Goal: Task Accomplishment & Management: Complete application form

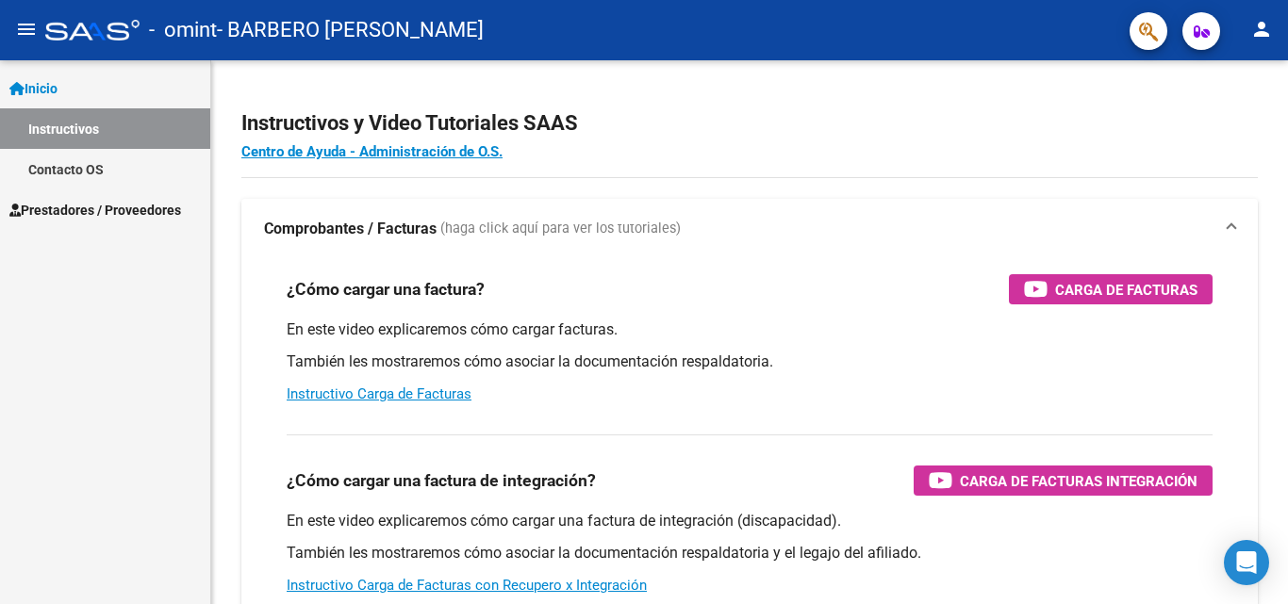
click at [116, 215] on span "Prestadores / Proveedores" at bounding box center [95, 210] width 172 height 21
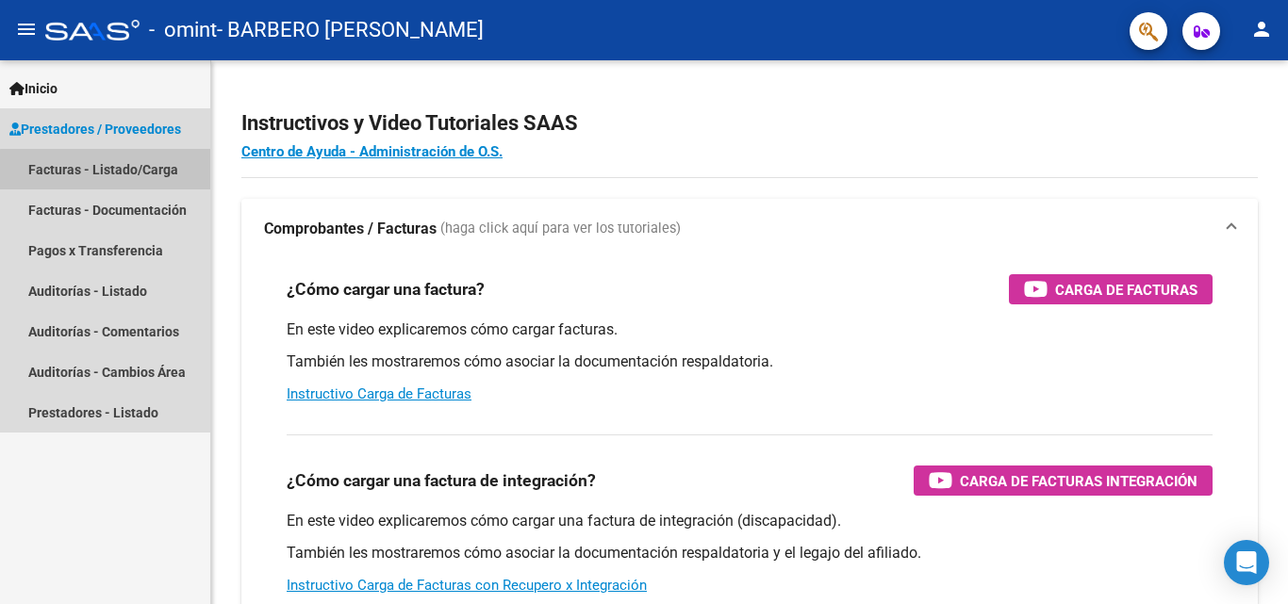
click at [120, 171] on link "Facturas - Listado/Carga" at bounding box center [105, 169] width 210 height 41
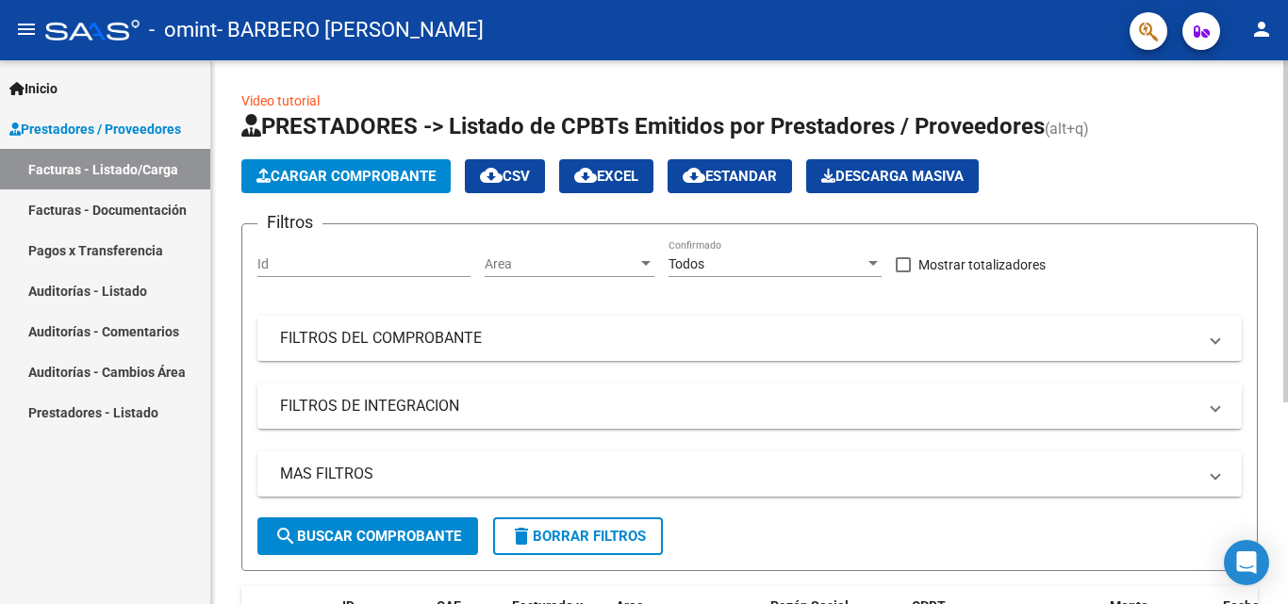
click at [369, 183] on span "Cargar Comprobante" at bounding box center [345, 176] width 179 height 17
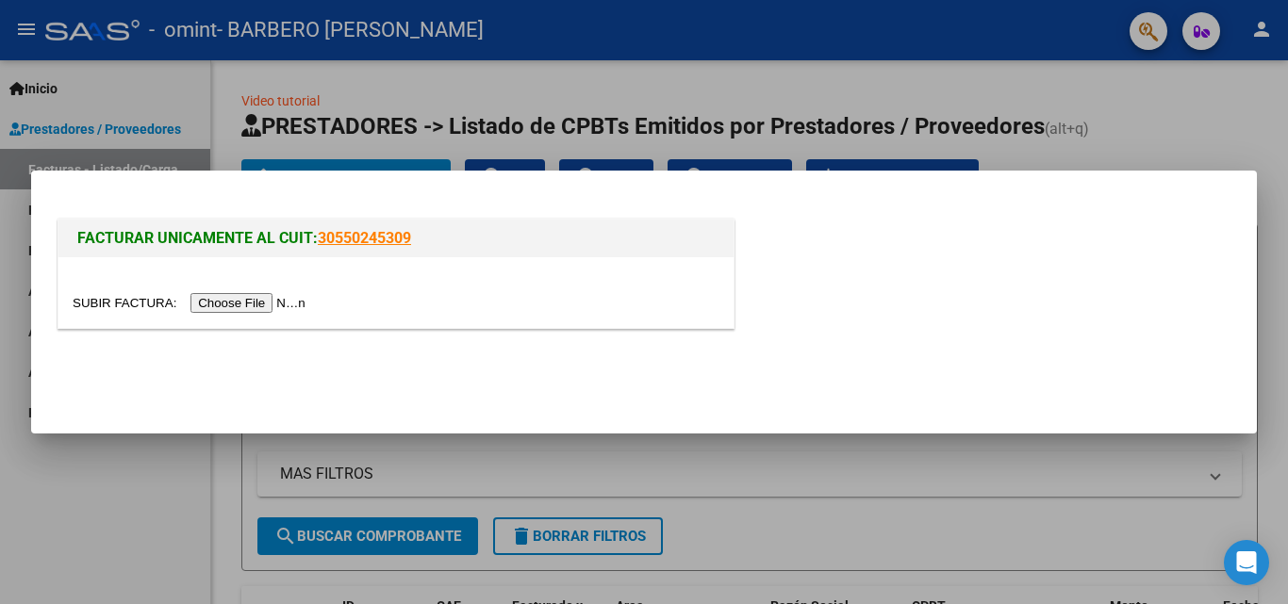
click at [246, 303] on input "file" at bounding box center [192, 303] width 238 height 20
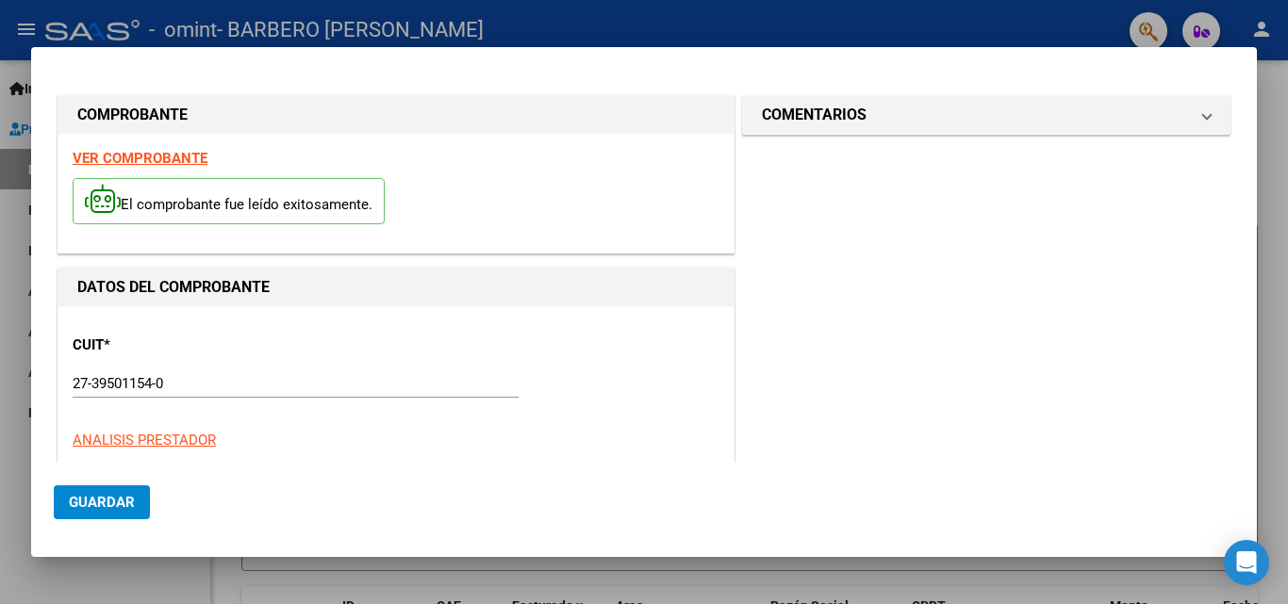
scroll to position [461, 0]
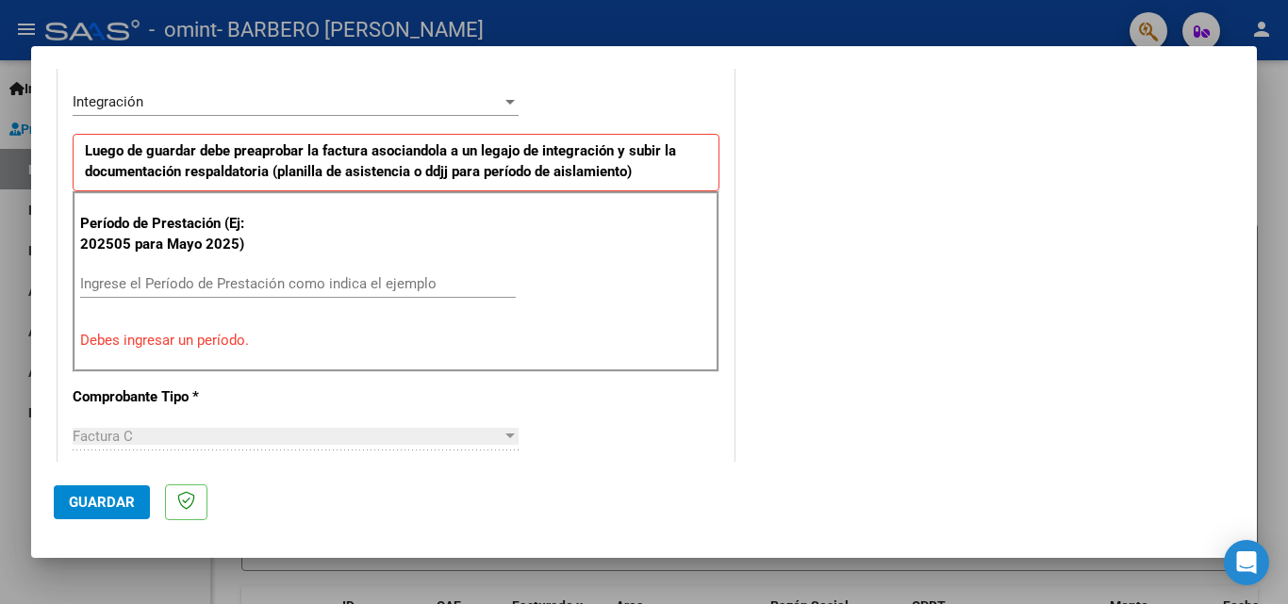
click at [288, 288] on input "Ingrese el Período de Prestación como indica el ejemplo" at bounding box center [297, 283] width 435 height 17
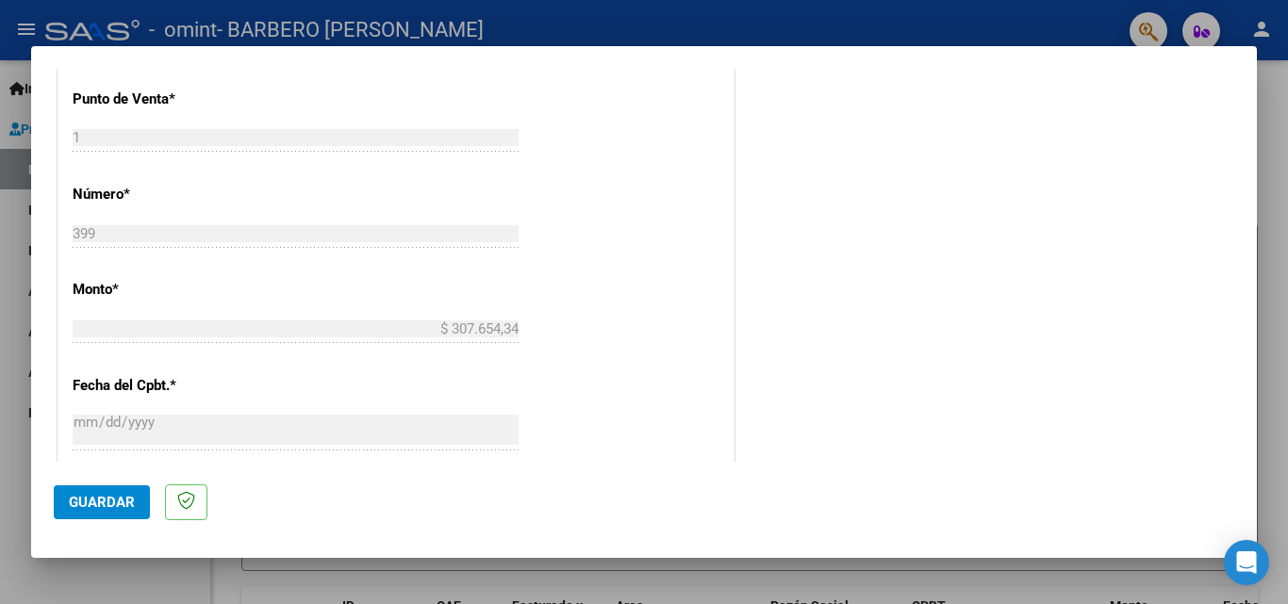
scroll to position [1149, 0]
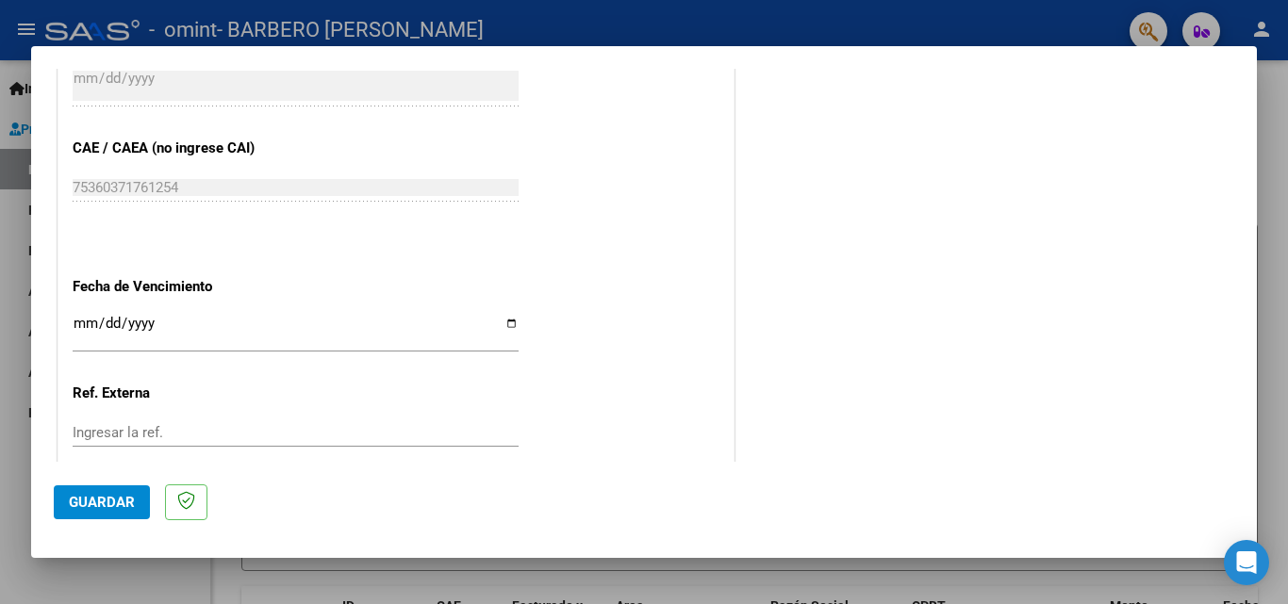
type input "202508"
click at [513, 323] on input "Ingresar la fecha" at bounding box center [296, 331] width 446 height 30
click at [507, 323] on input "Ingresar la fecha" at bounding box center [296, 331] width 446 height 30
type input "[DATE]"
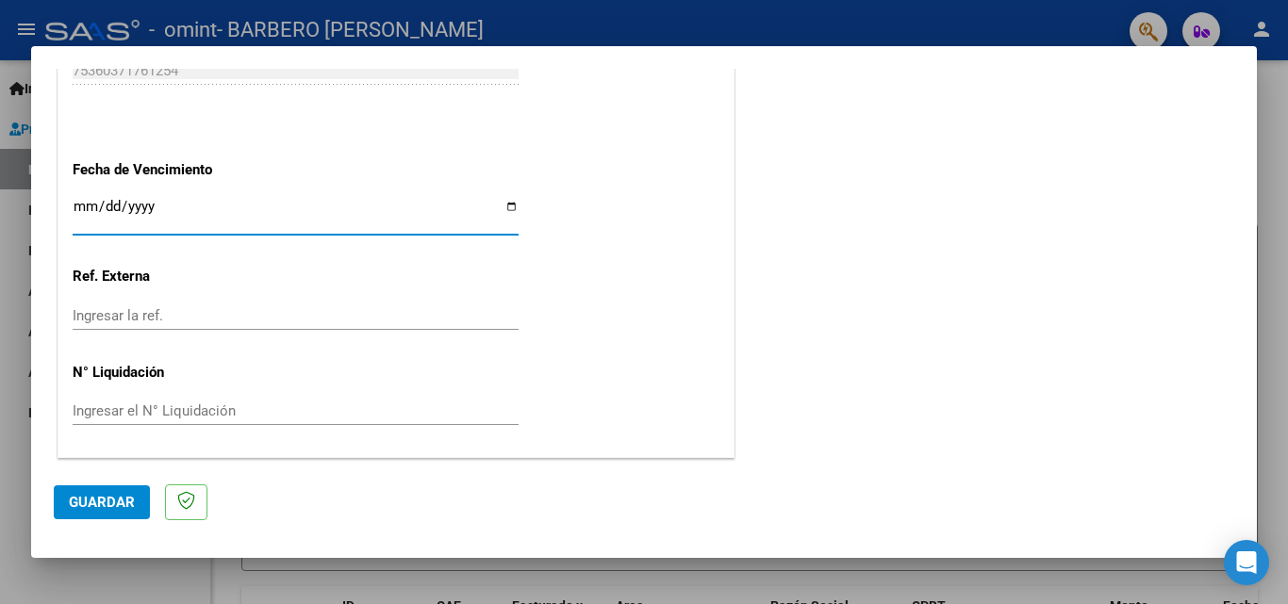
scroll to position [922, 0]
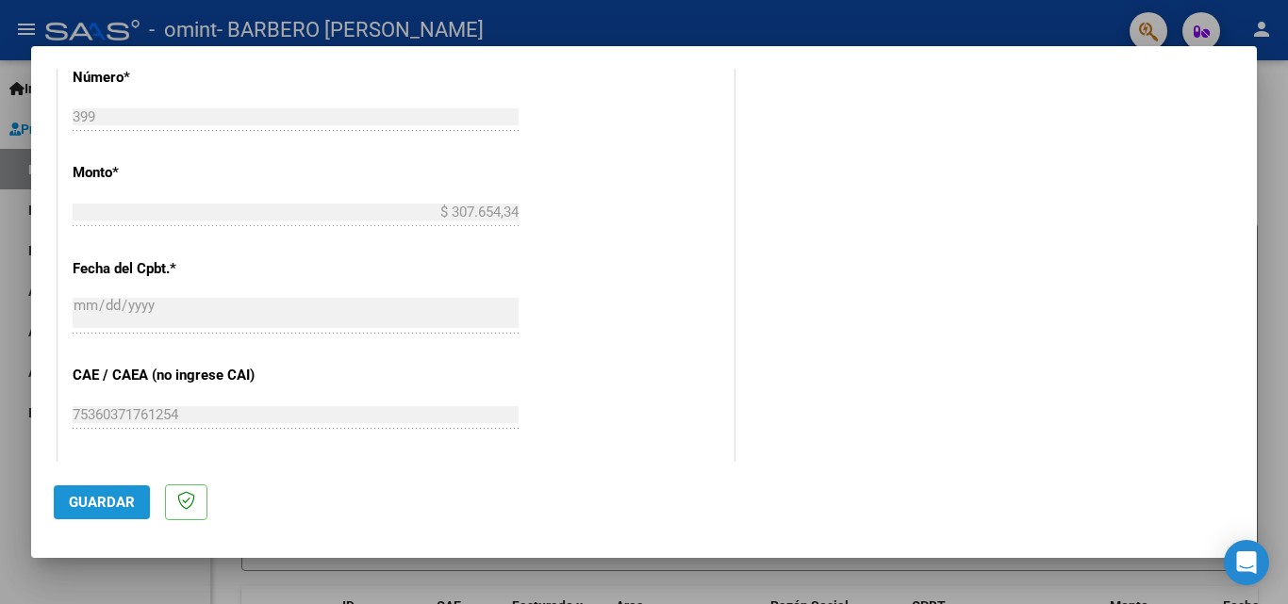
click at [114, 500] on span "Guardar" at bounding box center [102, 502] width 66 height 17
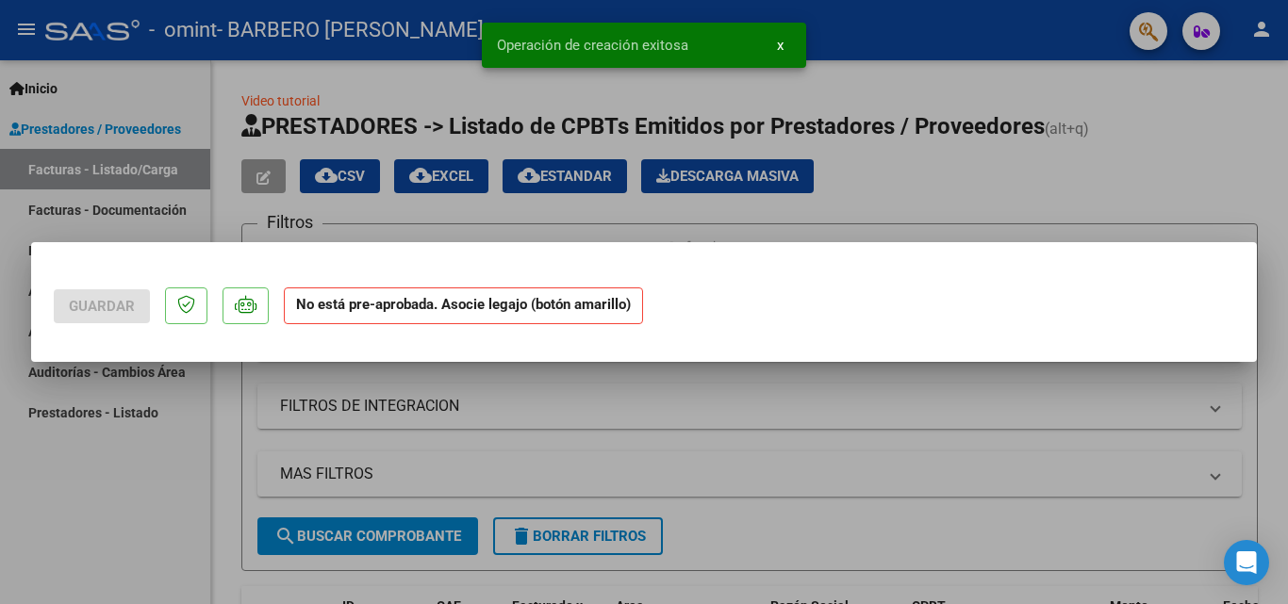
scroll to position [0, 0]
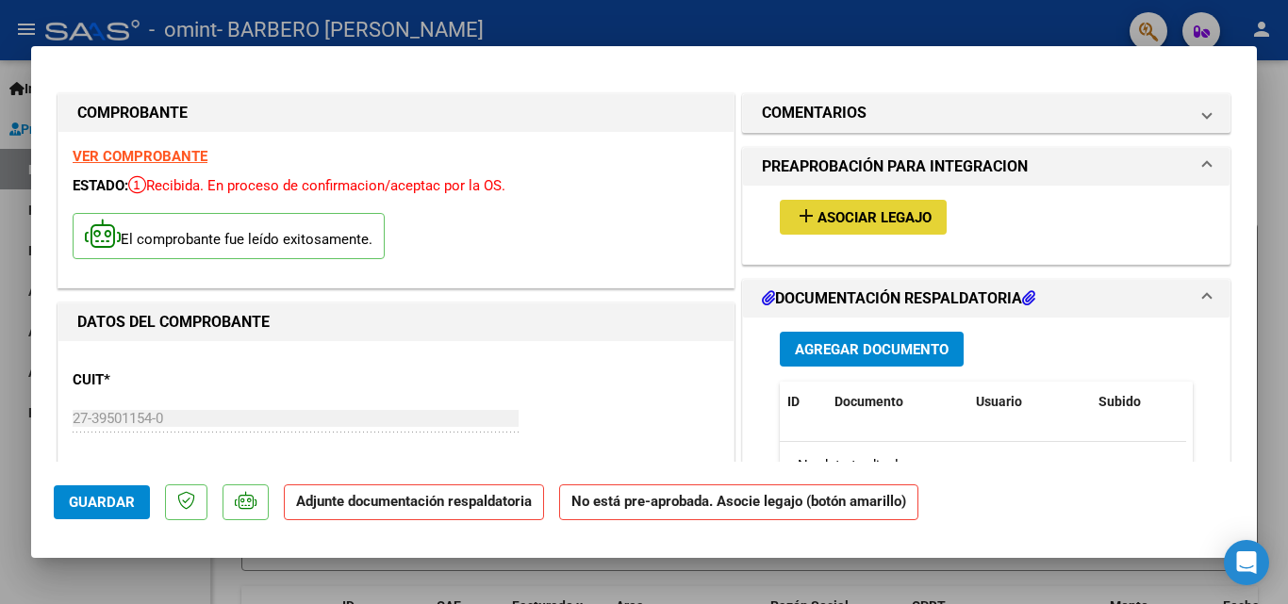
click at [883, 215] on span "Asociar Legajo" at bounding box center [874, 217] width 114 height 17
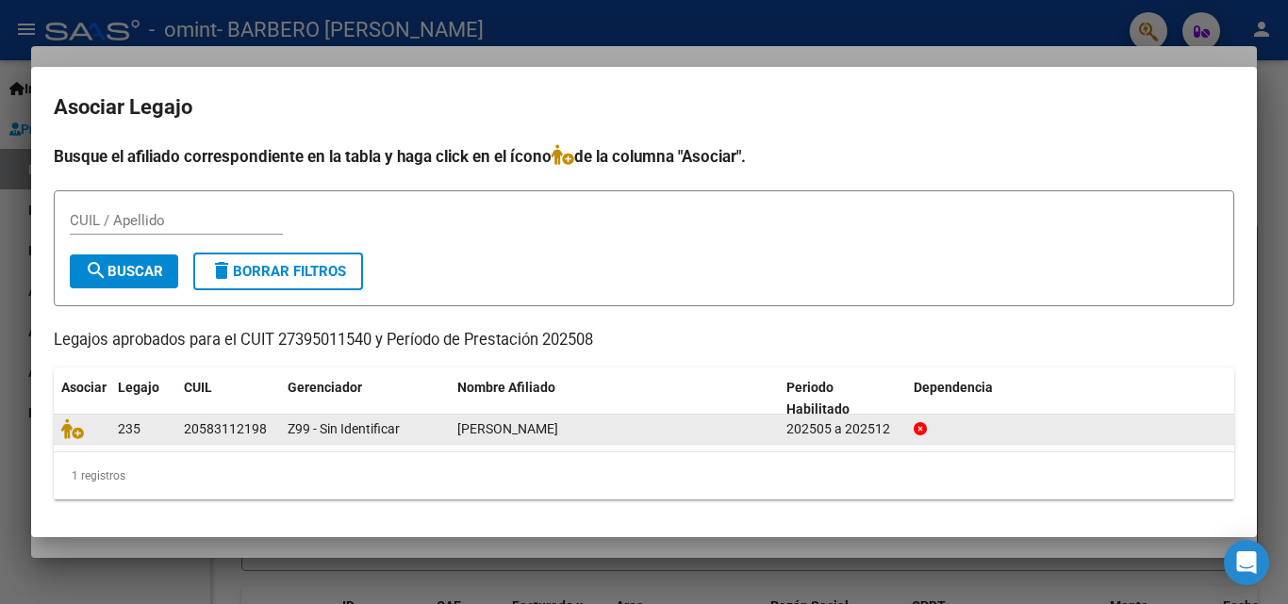
click at [662, 437] on div "[PERSON_NAME]" at bounding box center [614, 429] width 314 height 22
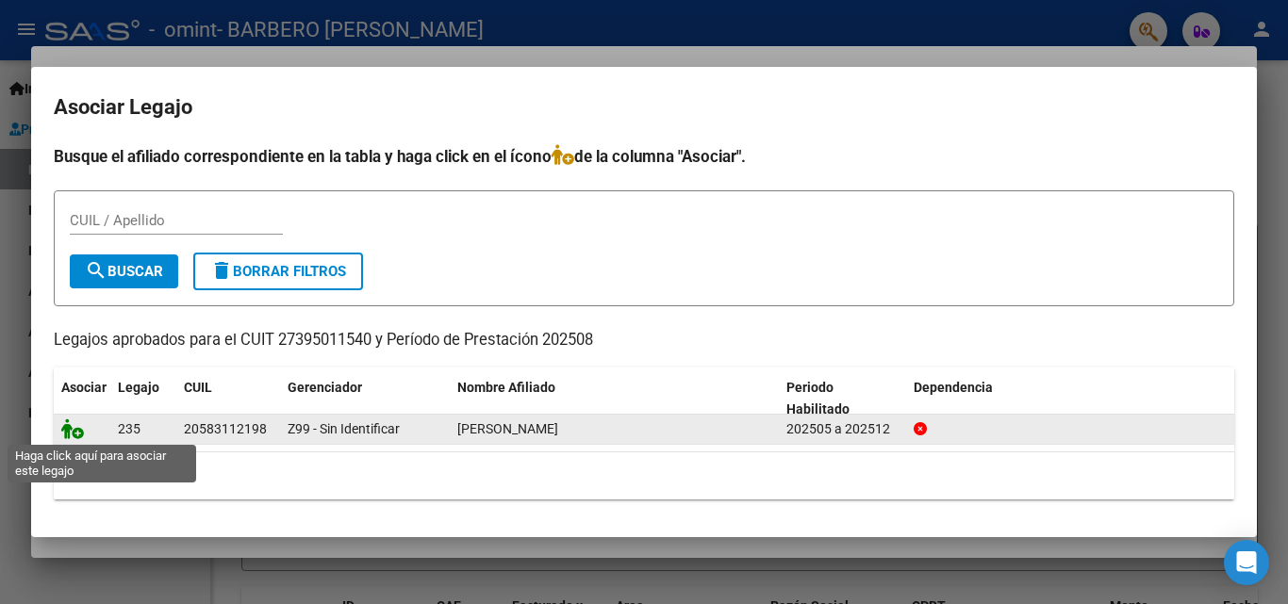
click at [74, 435] on icon at bounding box center [72, 428] width 23 height 21
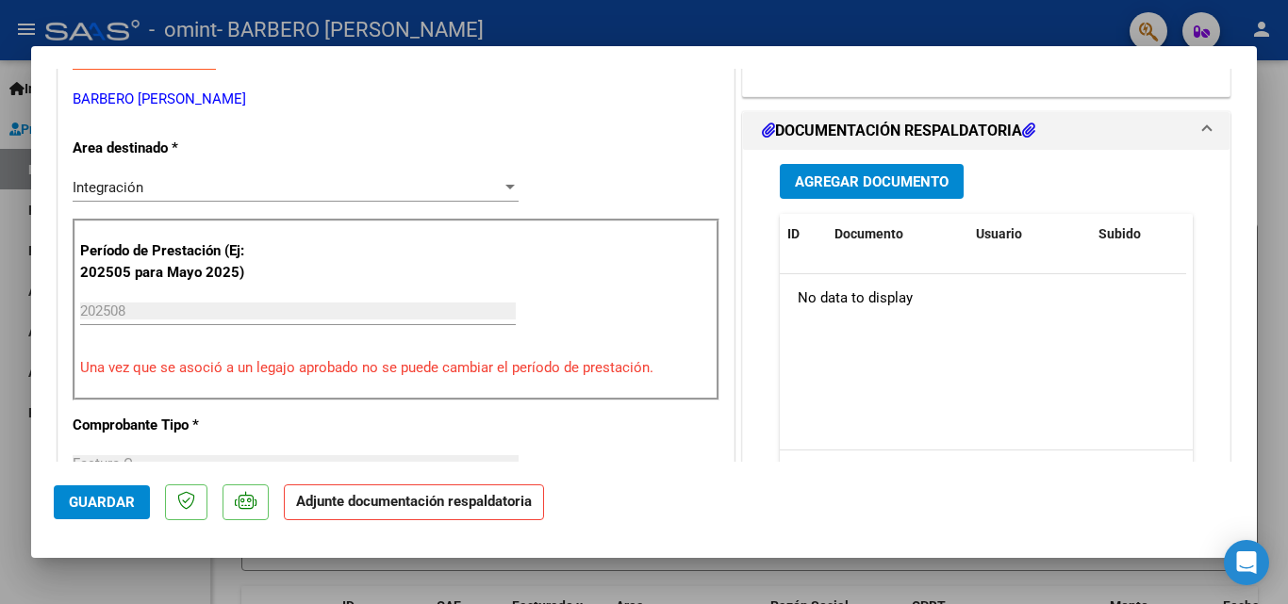
scroll to position [443, 0]
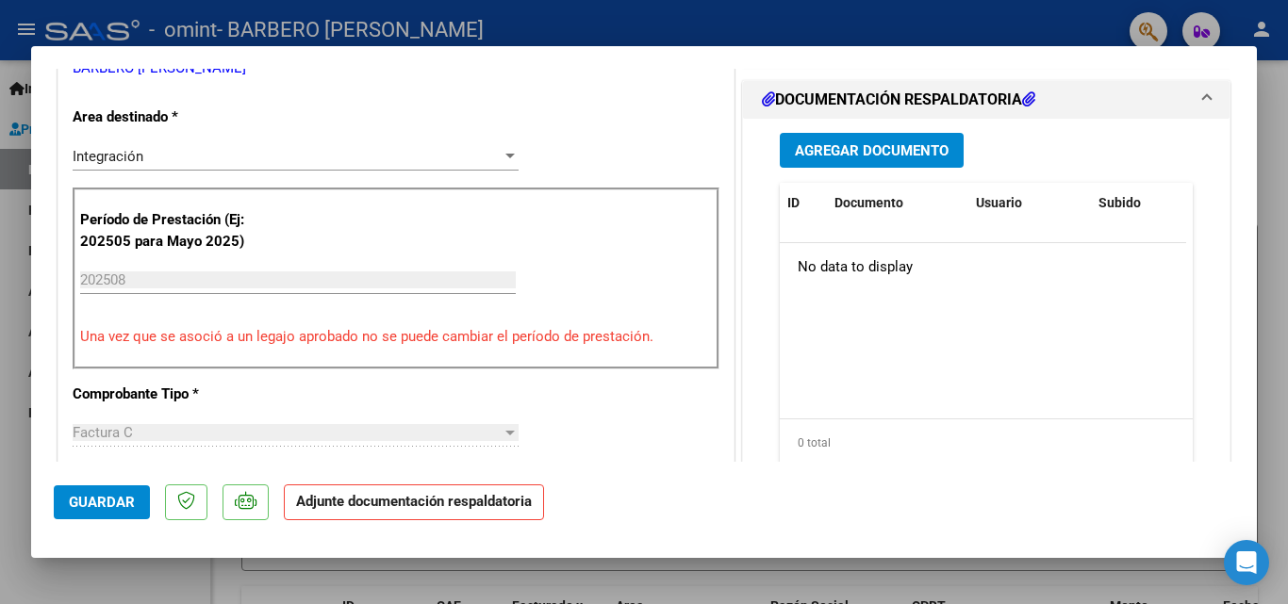
click at [851, 139] on button "Agregar Documento" at bounding box center [871, 150] width 184 height 35
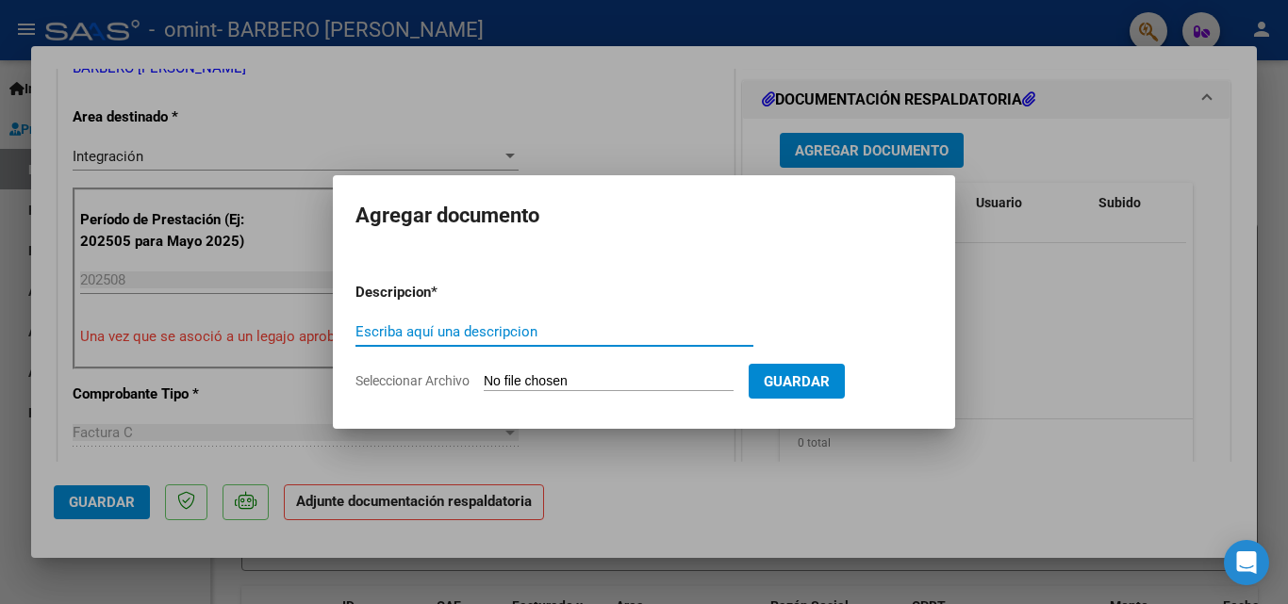
click at [530, 332] on input "Escriba aquí una descripcion" at bounding box center [554, 331] width 398 height 17
type input "Planilla de asistencia"
click at [518, 396] on form "Descripcion * Planilla de asistencia Escriba aquí una descripcion Seleccionar A…" at bounding box center [643, 337] width 577 height 138
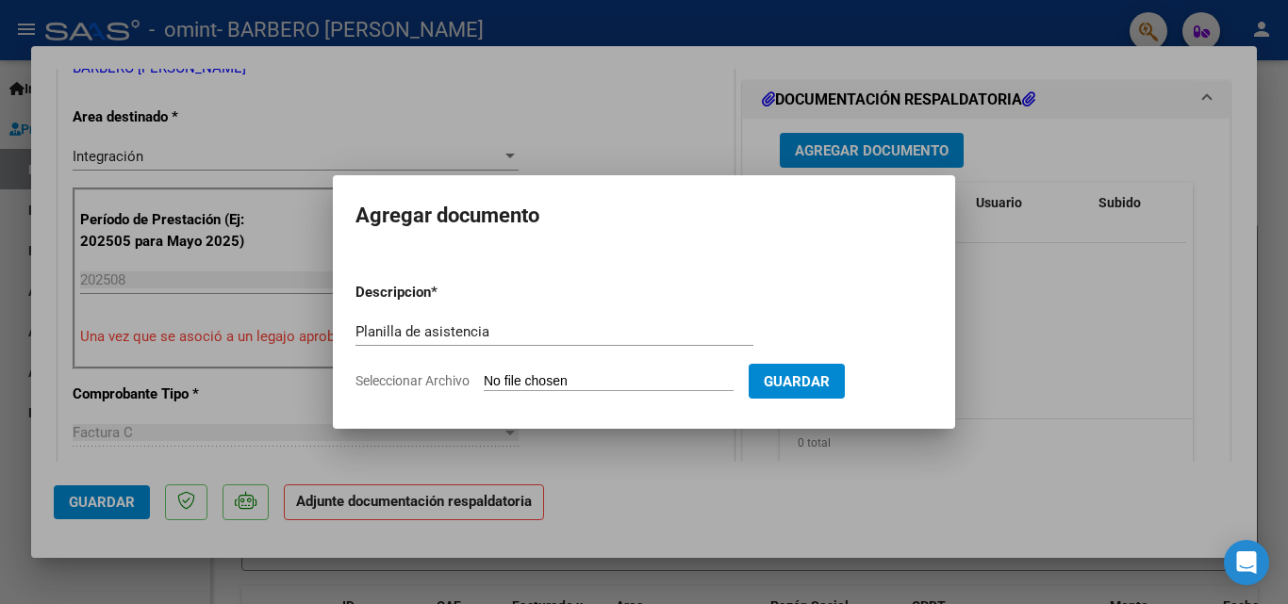
click at [518, 383] on input "Seleccionar Archivo" at bounding box center [609, 382] width 250 height 18
click at [606, 373] on input "Seleccionar Archivo" at bounding box center [609, 382] width 250 height 18
type input "C:\fakepath\PA 08 [PERSON_NAME][GEOGRAPHIC_DATA]pdf"
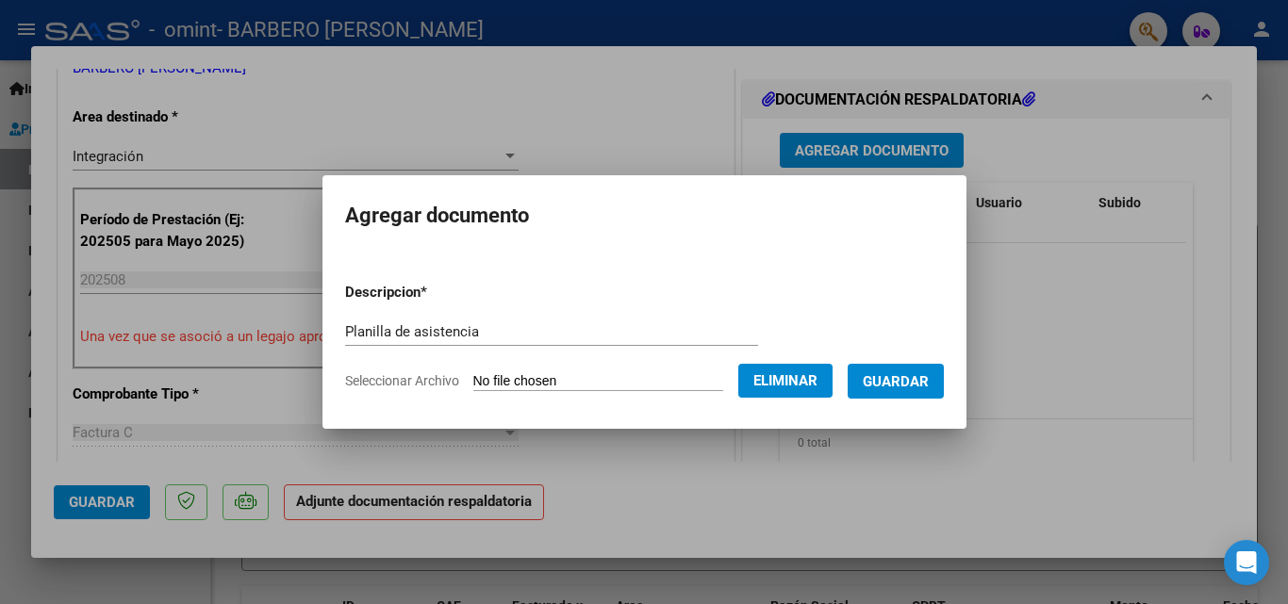
click at [913, 379] on span "Guardar" at bounding box center [895, 381] width 66 height 17
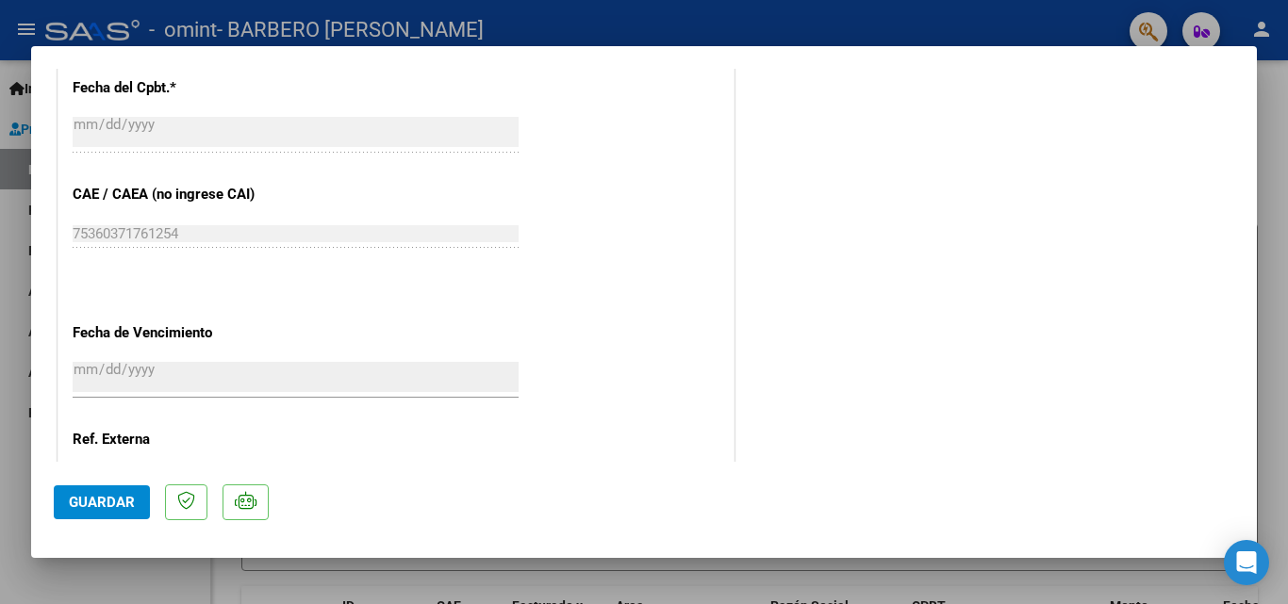
scroll to position [1294, 0]
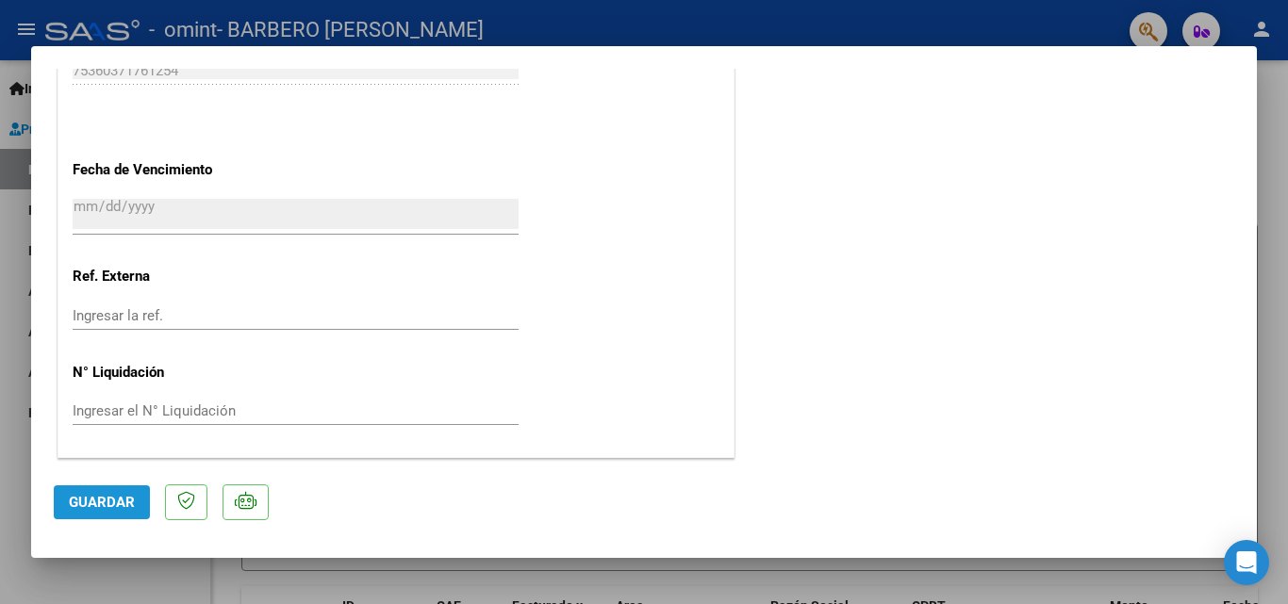
click at [107, 500] on span "Guardar" at bounding box center [102, 502] width 66 height 17
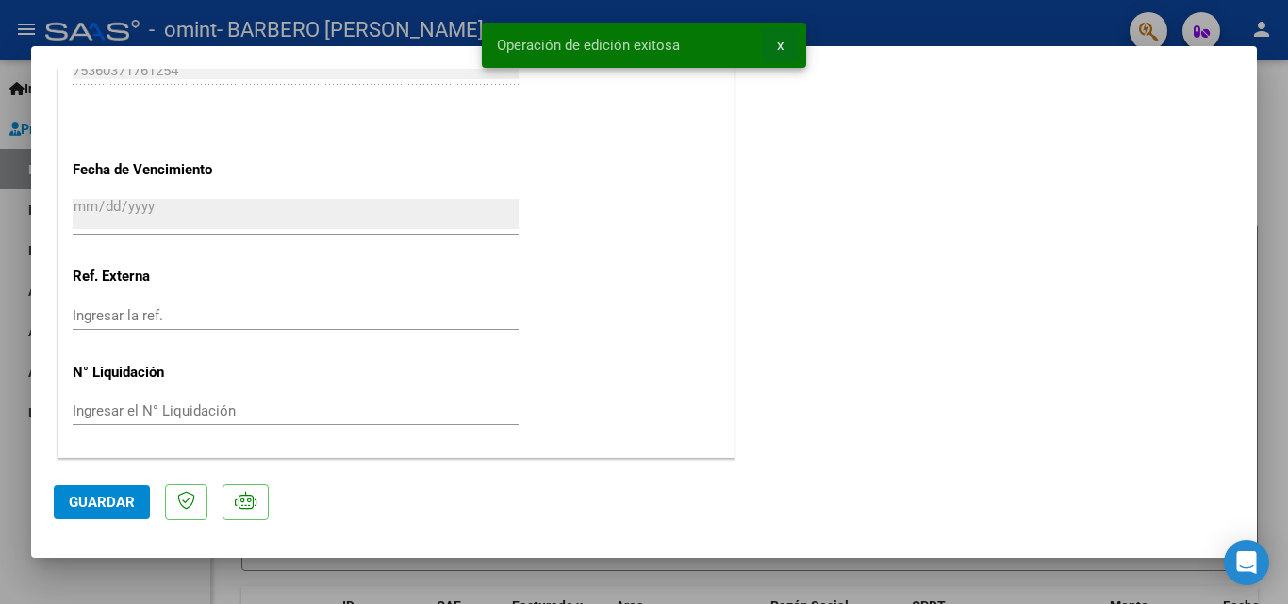
click at [772, 50] on button "x" at bounding box center [780, 45] width 37 height 34
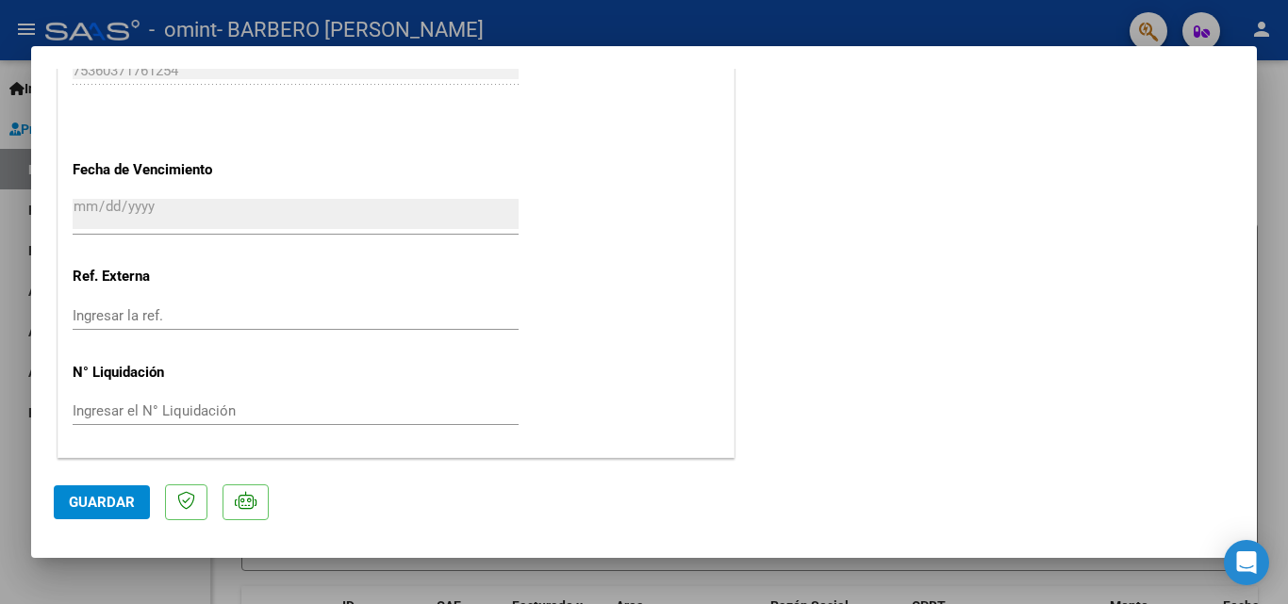
click at [1284, 216] on div at bounding box center [644, 302] width 1288 height 604
type input "$ 0,00"
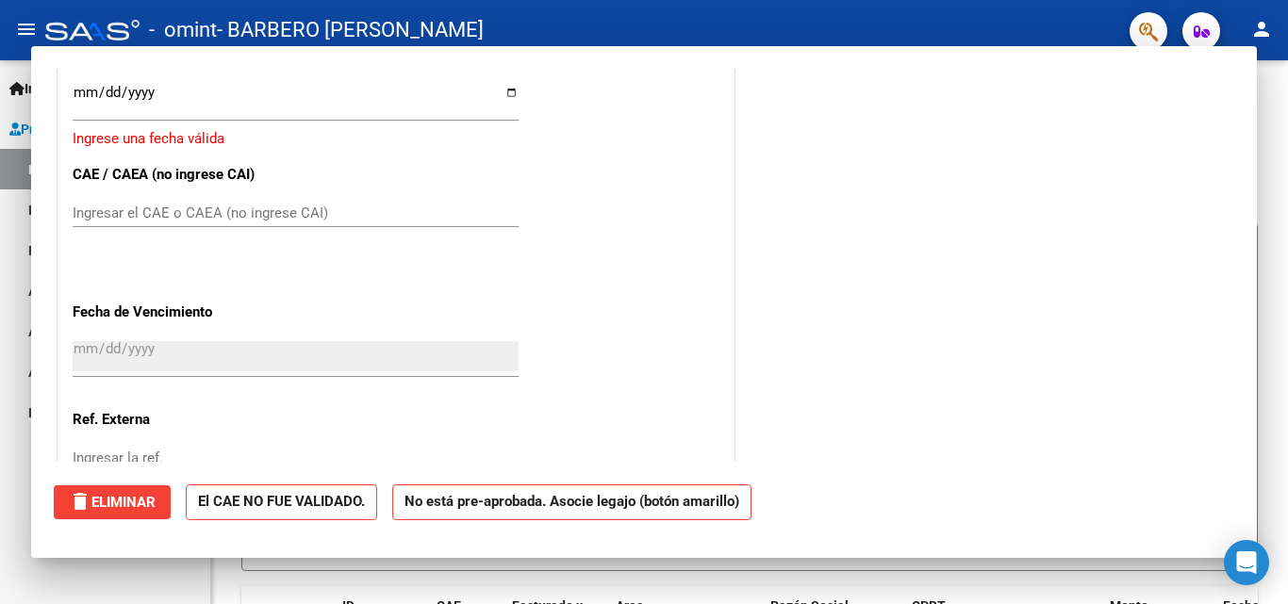
scroll to position [1437, 0]
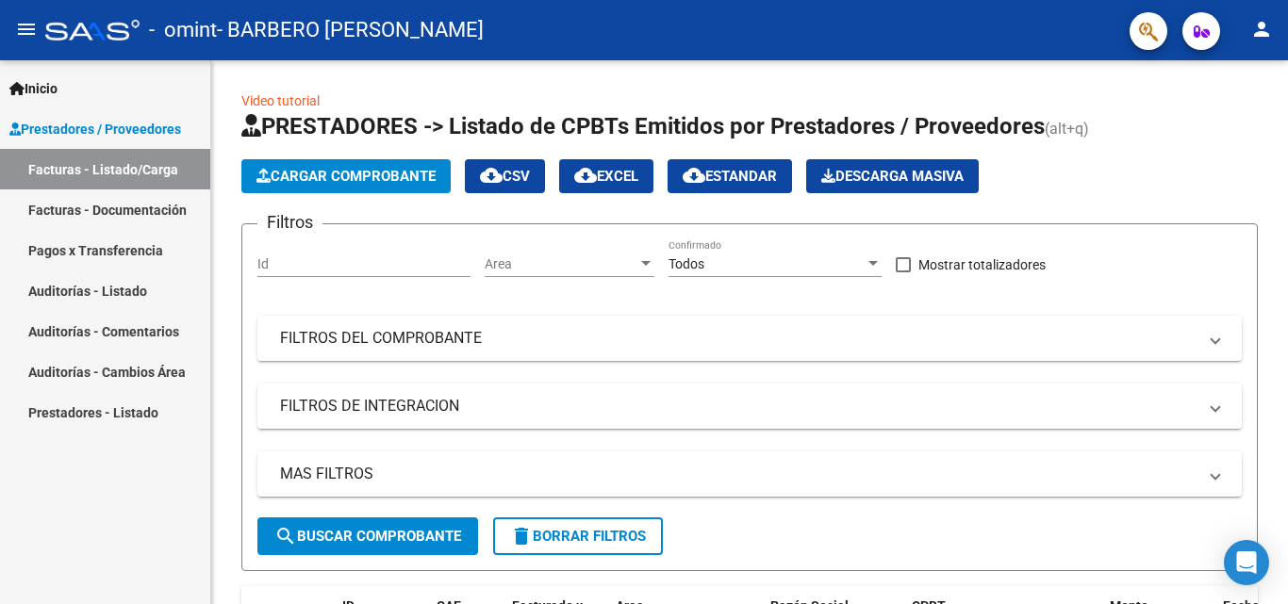
click at [105, 213] on link "Facturas - Documentación" at bounding box center [105, 209] width 210 height 41
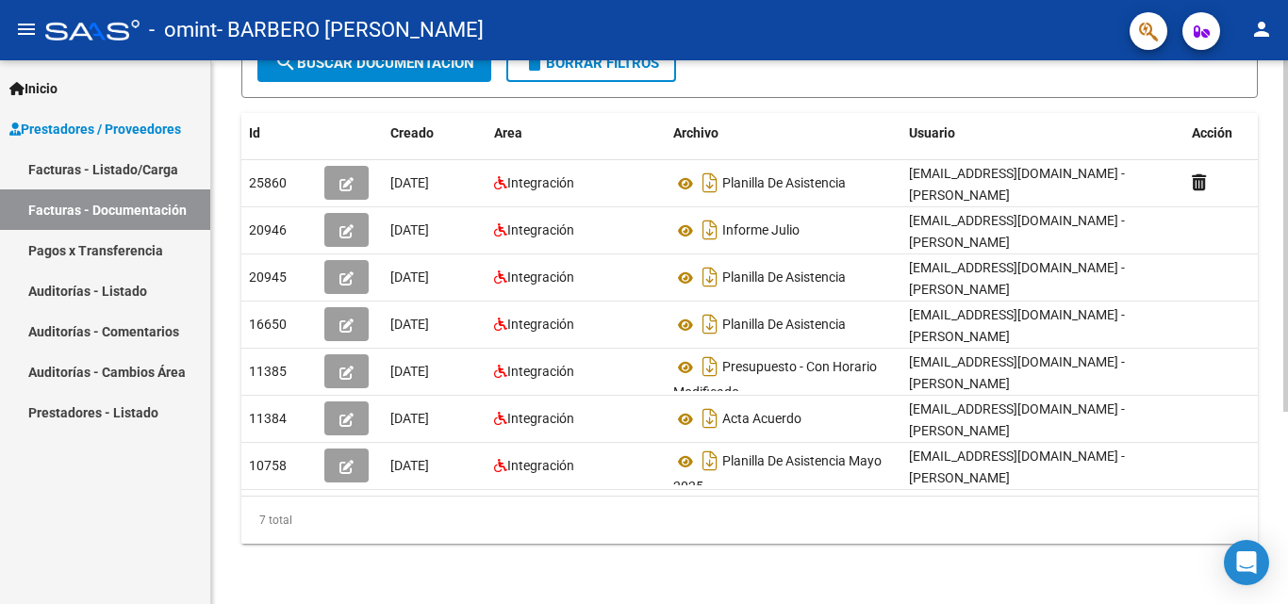
scroll to position [297, 0]
click at [1287, 334] on div at bounding box center [1285, 429] width 5 height 352
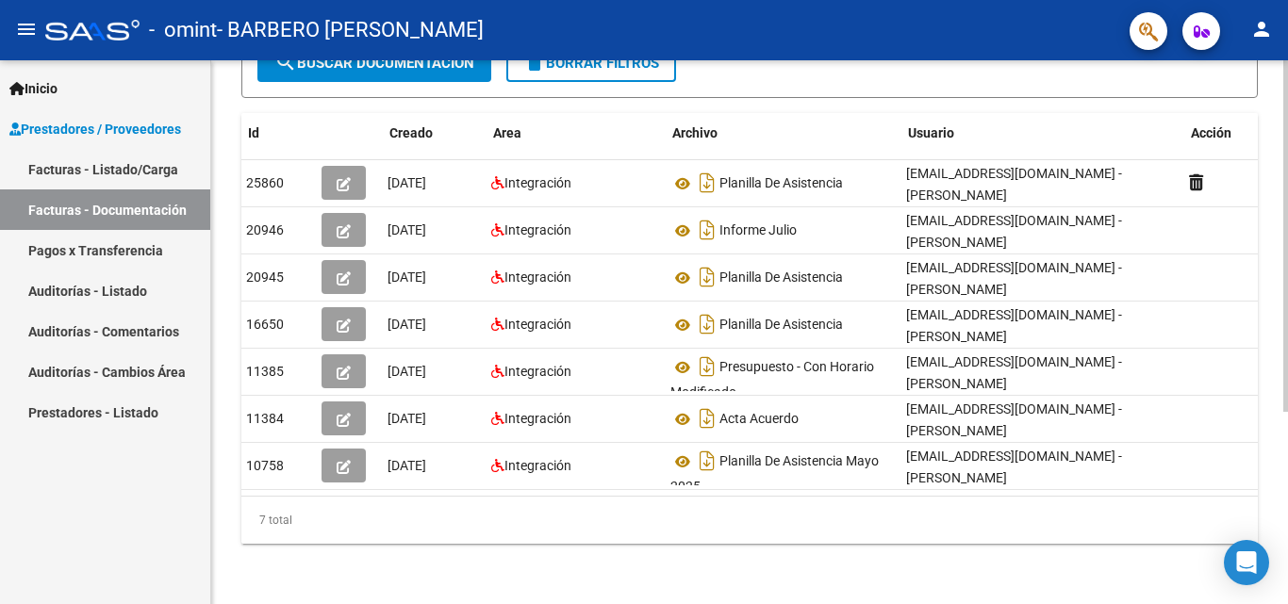
scroll to position [0, 0]
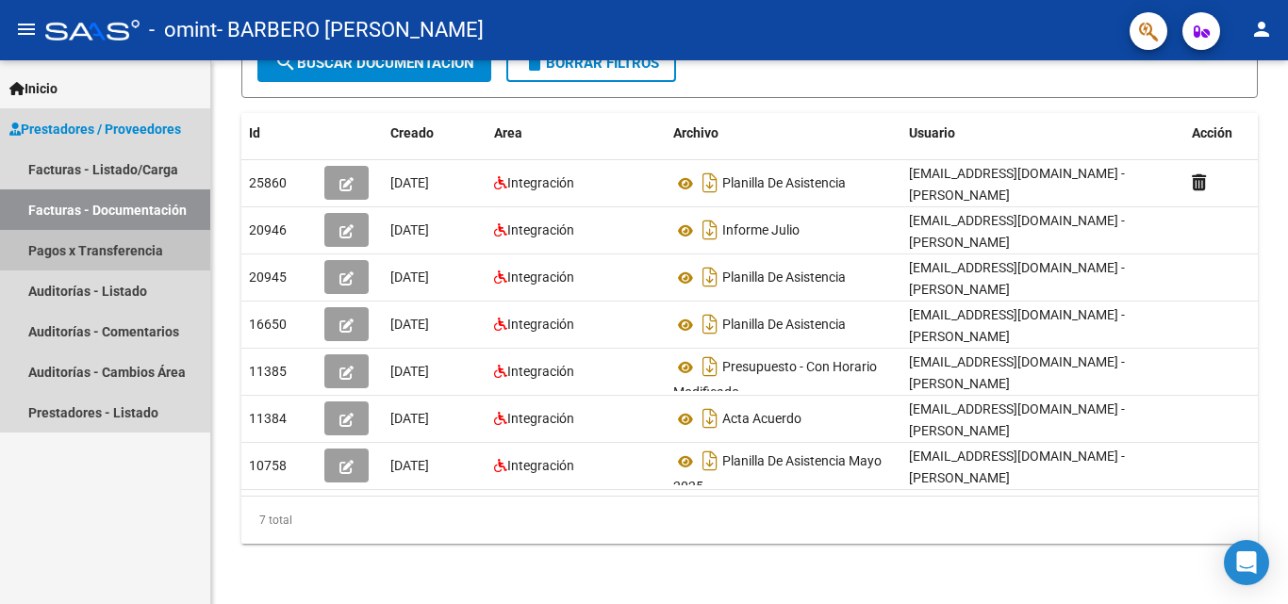
click at [134, 258] on link "Pagos x Transferencia" at bounding box center [105, 250] width 210 height 41
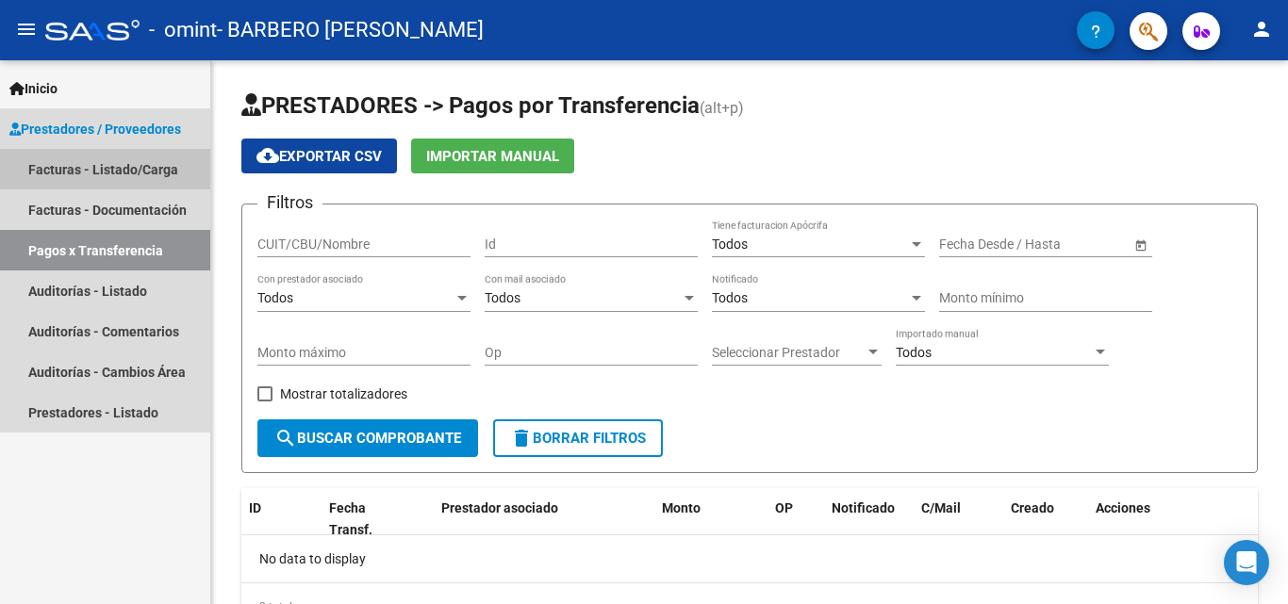
click at [133, 167] on link "Facturas - Listado/Carga" at bounding box center [105, 169] width 210 height 41
